Goal: Task Accomplishment & Management: Complete application form

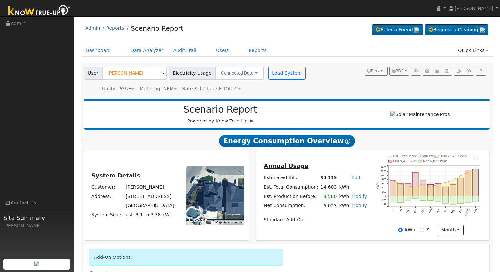
scroll to position [22, 0]
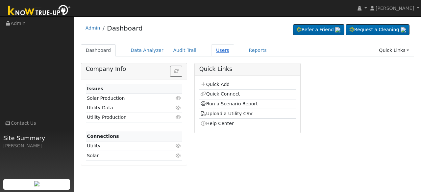
click at [214, 50] on link "Users" at bounding box center [222, 50] width 23 height 12
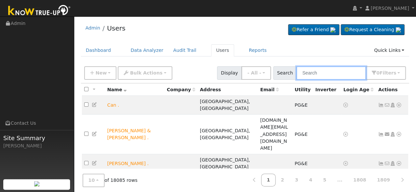
click at [319, 71] on input "text" at bounding box center [331, 72] width 70 height 13
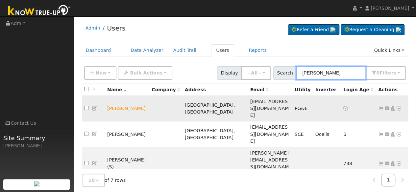
type input "david cast"
click at [399, 106] on icon at bounding box center [399, 108] width 6 height 5
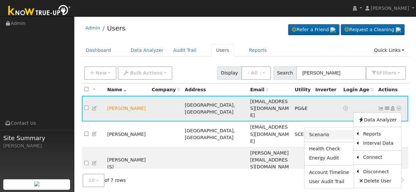
click at [321, 130] on link "Scenario" at bounding box center [329, 134] width 49 height 9
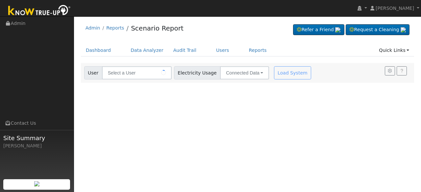
type input "David Castaneda"
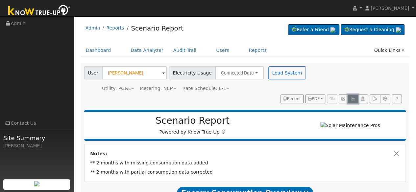
click at [355, 97] on icon "button" at bounding box center [352, 99] width 5 height 4
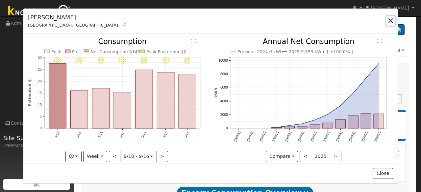
click at [389, 20] on button "button" at bounding box center [390, 20] width 9 height 9
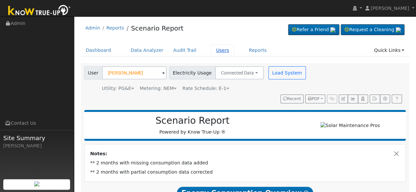
click at [215, 50] on link "Users" at bounding box center [222, 50] width 23 height 12
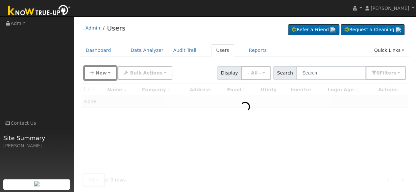
click at [102, 72] on span "New" at bounding box center [100, 72] width 11 height 5
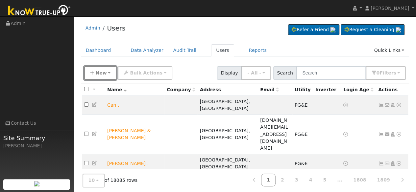
click at [100, 77] on button "New" at bounding box center [100, 72] width 33 height 13
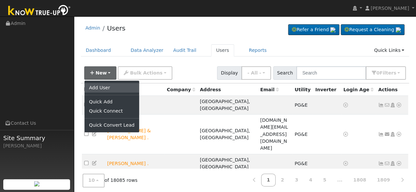
click at [104, 88] on link "Add User" at bounding box center [112, 87] width 55 height 9
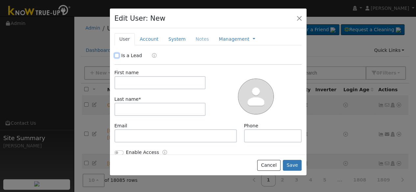
click at [116, 53] on input "Is a Lead" at bounding box center [116, 55] width 5 height 5
checkbox input "true"
click at [133, 81] on input "text" at bounding box center [159, 82] width 91 height 13
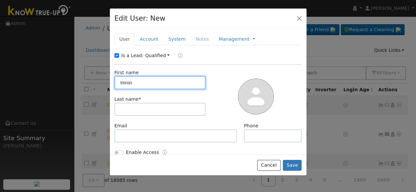
type input "Imron"
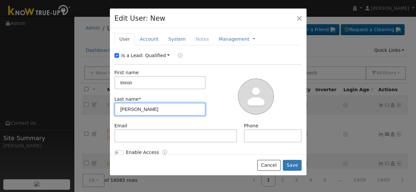
type input "Ramos"
click at [150, 39] on link "Account" at bounding box center [149, 39] width 29 height 12
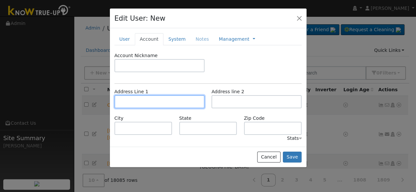
click at [133, 96] on input "text" at bounding box center [159, 101] width 90 height 13
drag, startPoint x: 139, startPoint y: 99, endPoint x: 178, endPoint y: 99, distance: 38.2
click at [139, 99] on input "text" at bounding box center [159, 101] width 90 height 13
type input "3825 Chessa Lane"
type input "Clovis"
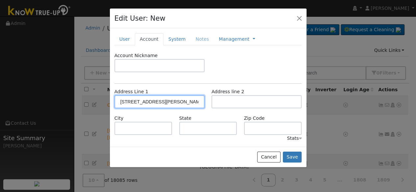
type input "CA"
type input "93619"
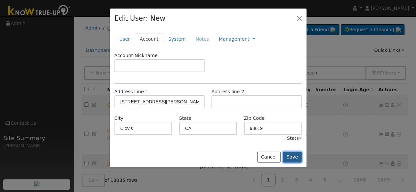
click at [293, 155] on button "Save" at bounding box center [292, 157] width 19 height 11
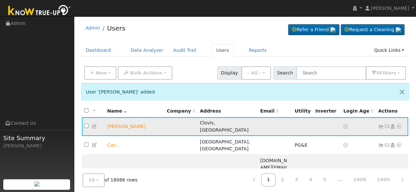
click at [400, 124] on icon at bounding box center [399, 126] width 6 height 5
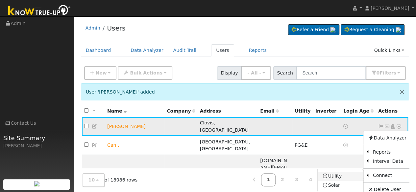
click at [335, 173] on link "Utility" at bounding box center [341, 176] width 46 height 9
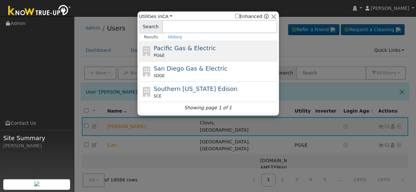
click at [170, 51] on span "Pacific Gas & Electric" at bounding box center [185, 48] width 62 height 7
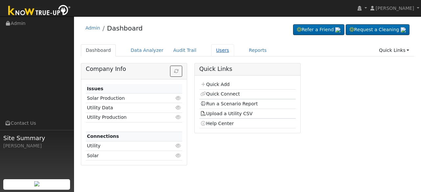
click at [212, 48] on link "Users" at bounding box center [222, 50] width 23 height 12
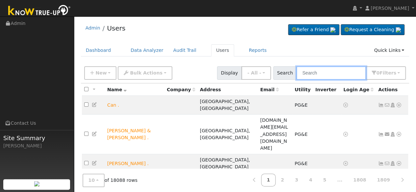
click at [326, 74] on input "text" at bounding box center [331, 72] width 70 height 13
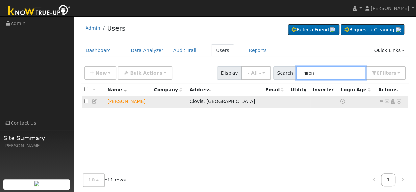
type input "imron"
click at [399, 101] on icon at bounding box center [399, 101] width 6 height 5
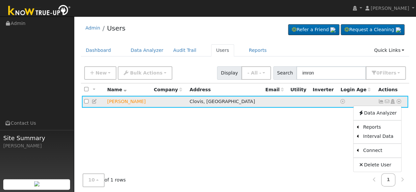
click at [394, 102] on icon at bounding box center [393, 101] width 6 height 5
